Goal: Task Accomplishment & Management: Manage account settings

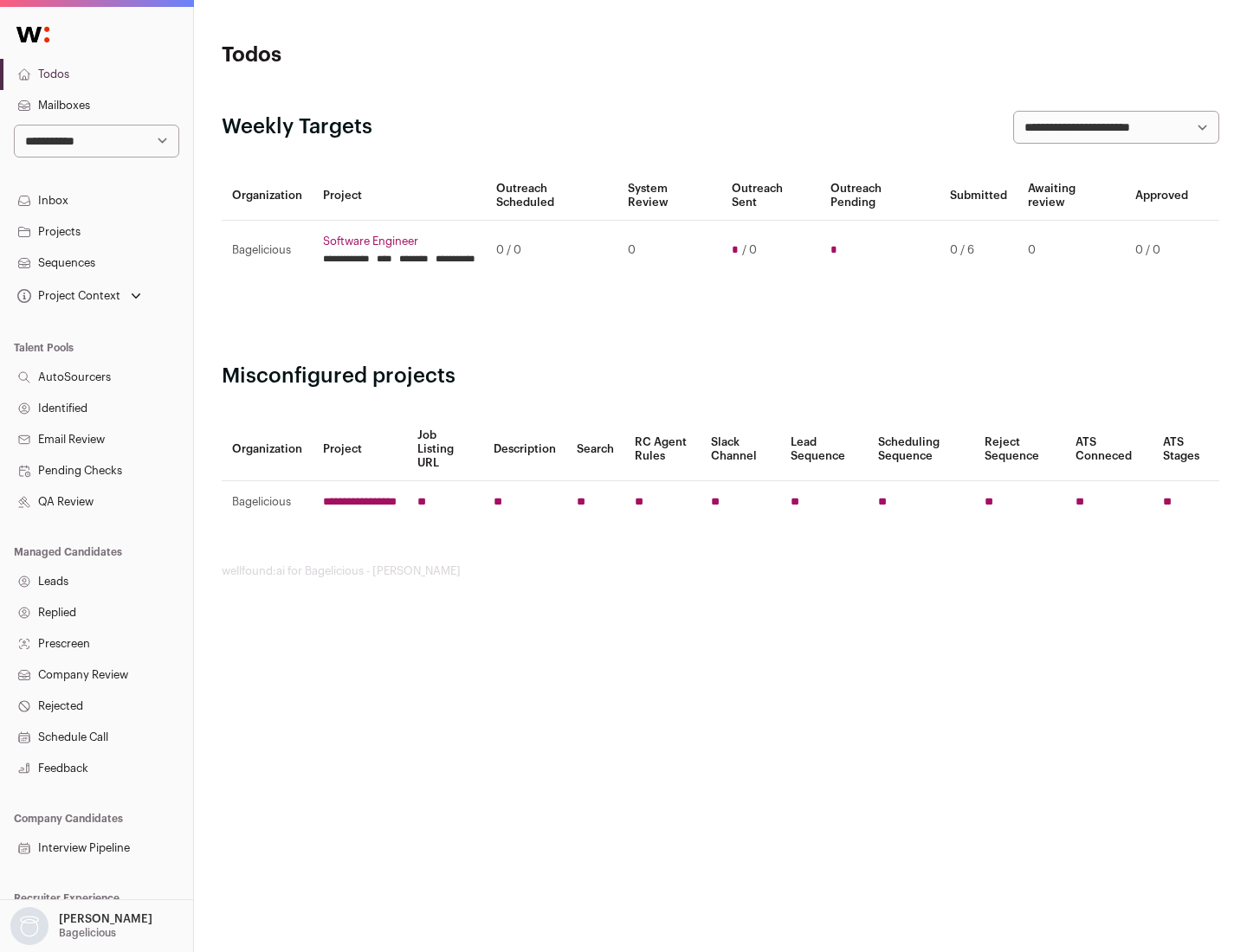
click at [96, 231] on link "Projects" at bounding box center [96, 231] width 193 height 31
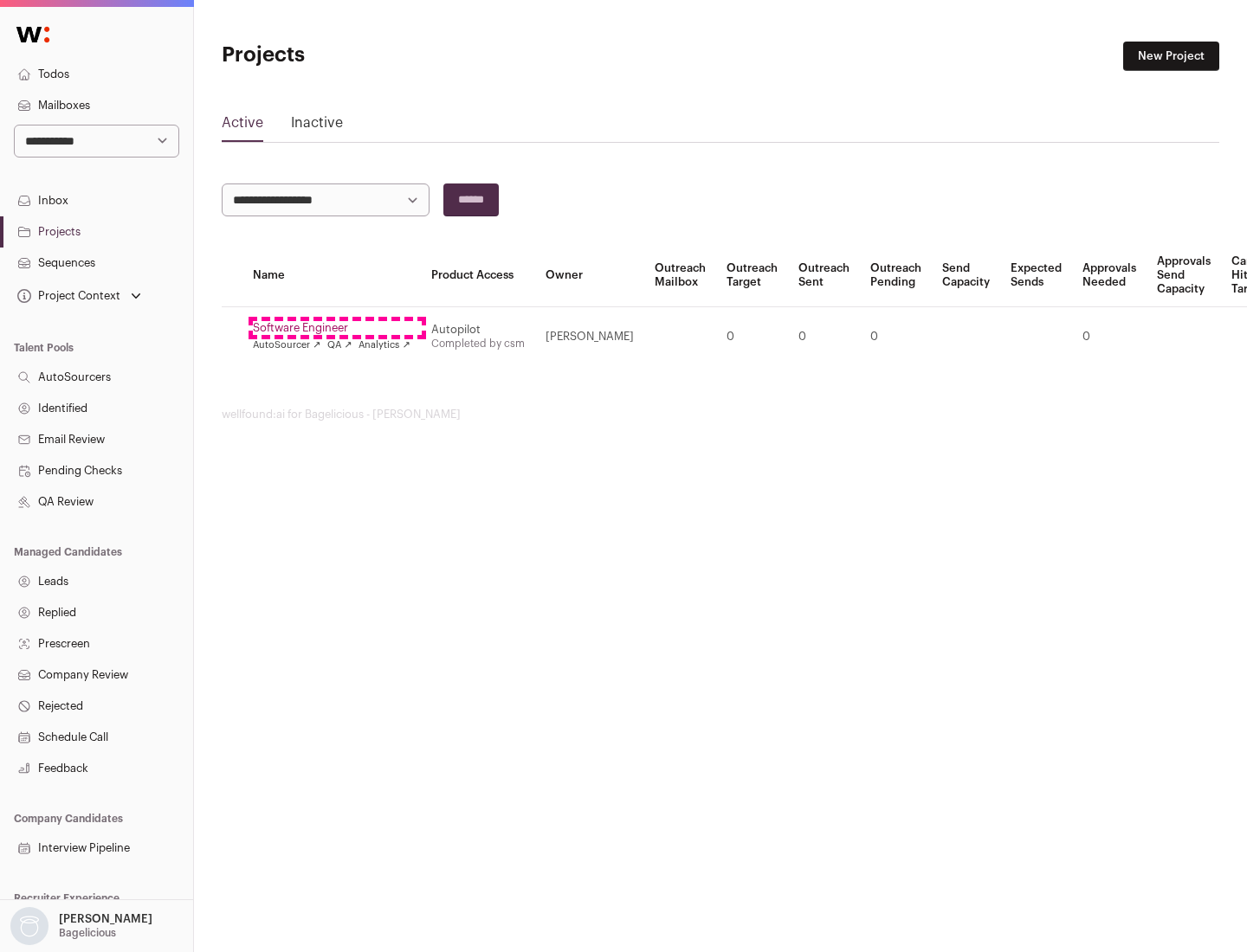
click at [337, 328] on link "Software Engineer" at bounding box center [332, 328] width 158 height 14
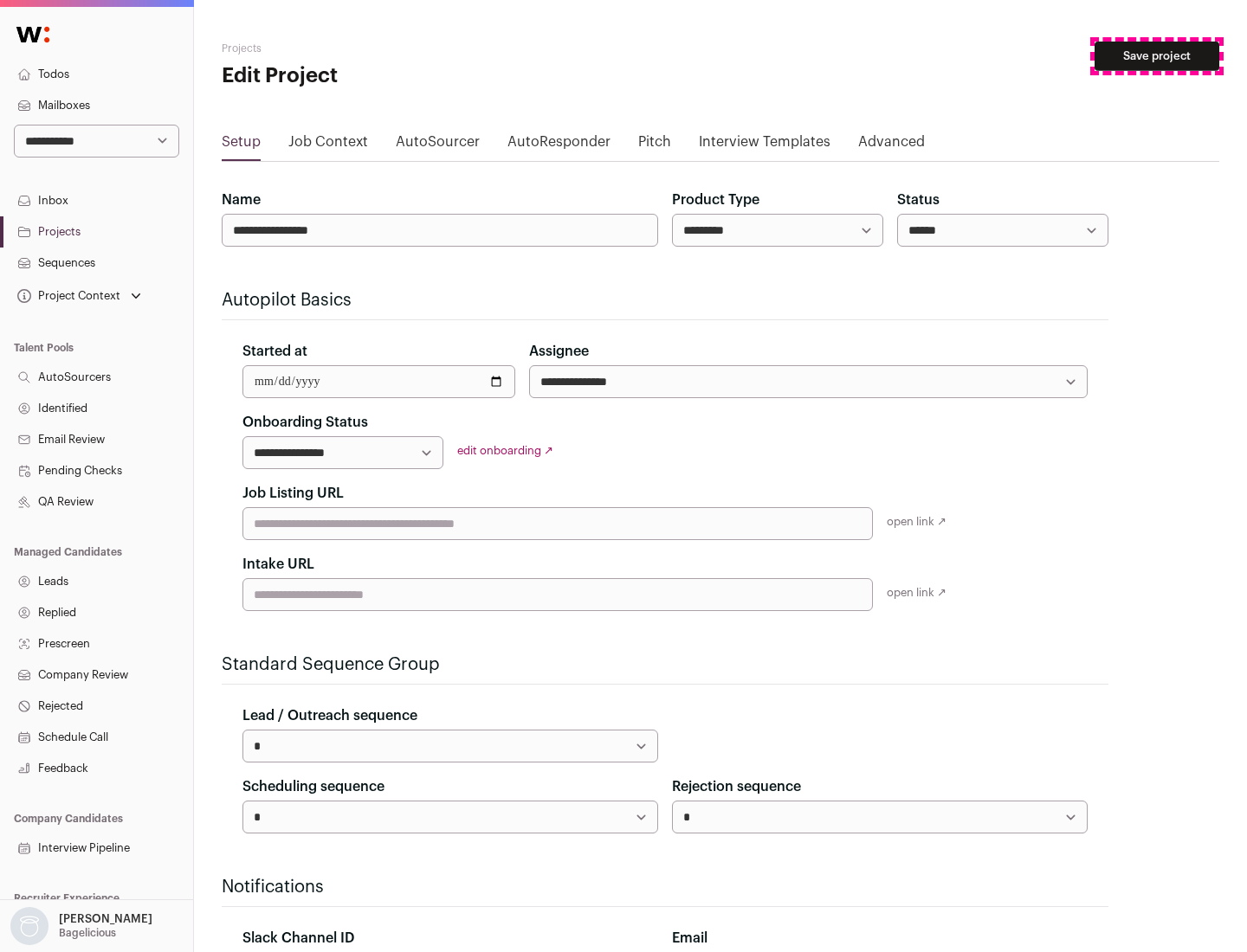
click at [1157, 56] on button "Save project" at bounding box center [1156, 56] width 124 height 29
